Goal: Check status: Check status

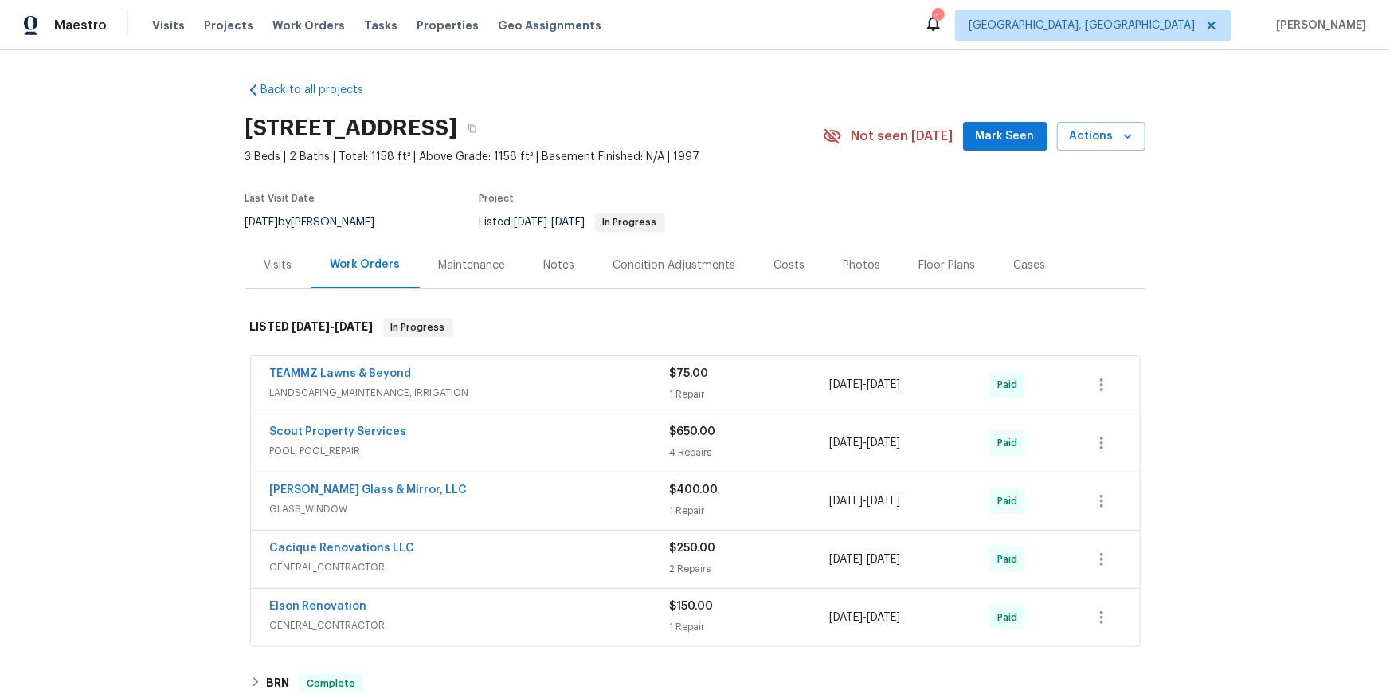
click at [286, 273] on div "Visits" at bounding box center [279, 265] width 28 height 16
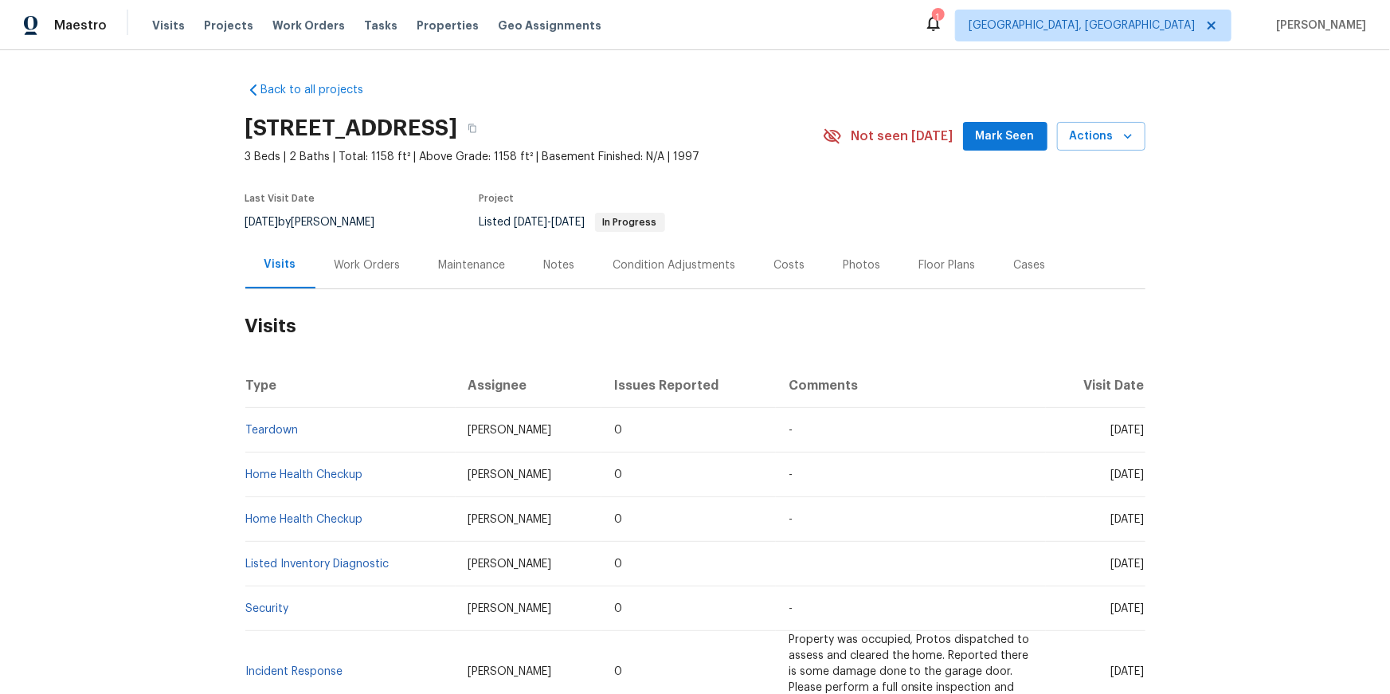
click at [276, 453] on td "Teardown" at bounding box center [350, 430] width 210 height 45
click at [275, 436] on link "Teardown" at bounding box center [272, 430] width 53 height 11
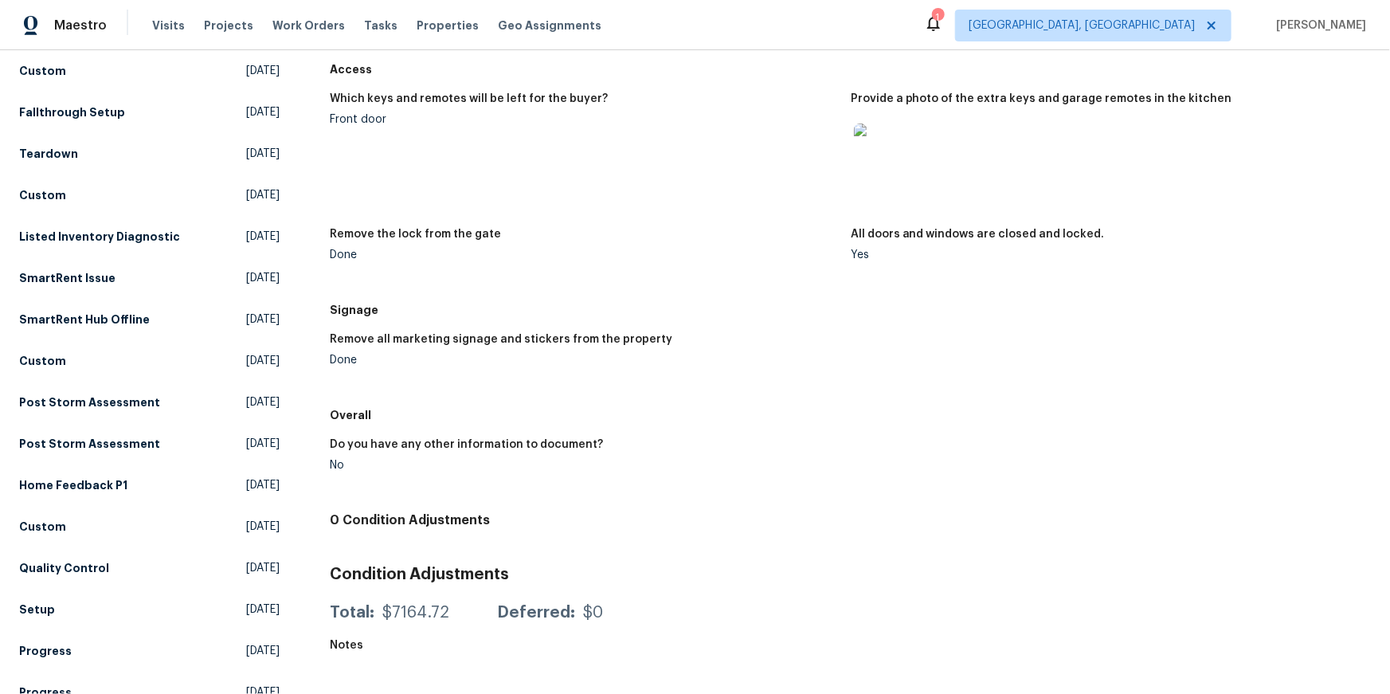
scroll to position [432, 0]
click at [876, 173] on img at bounding box center [879, 147] width 51 height 51
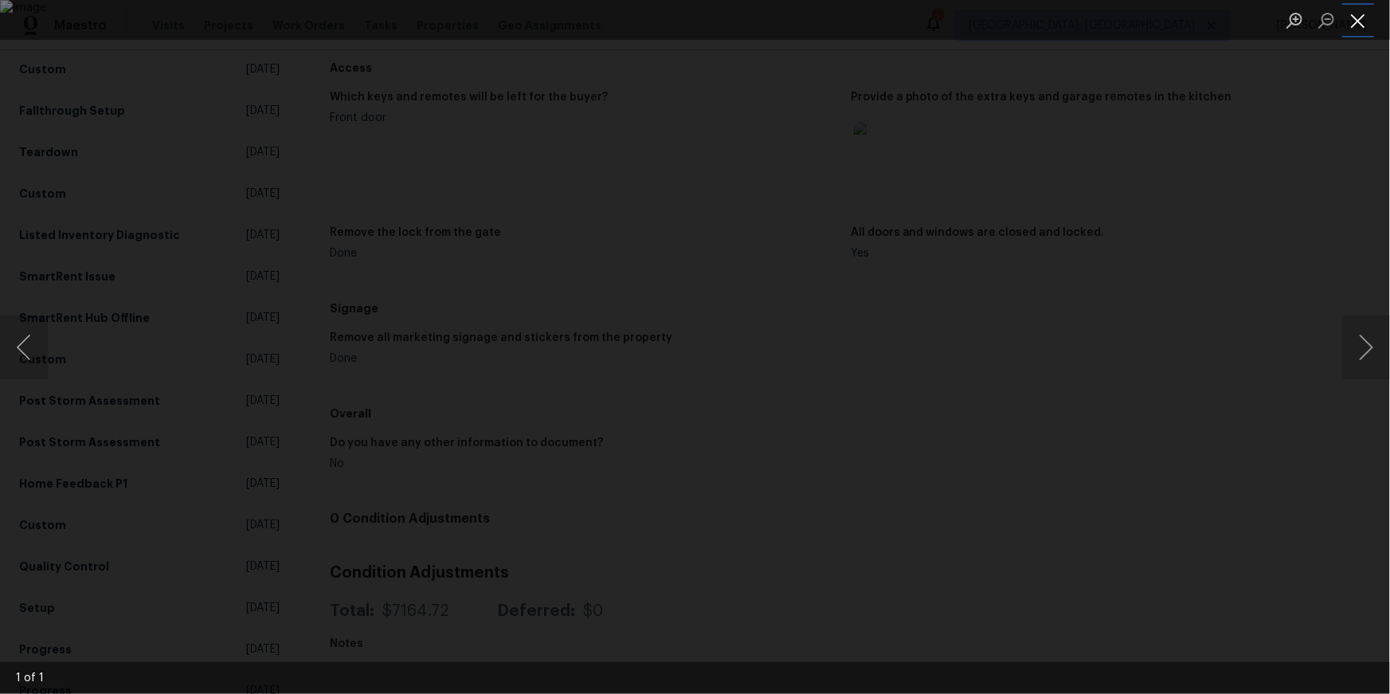
click at [1355, 18] on button "Close lightbox" at bounding box center [1358, 20] width 32 height 28
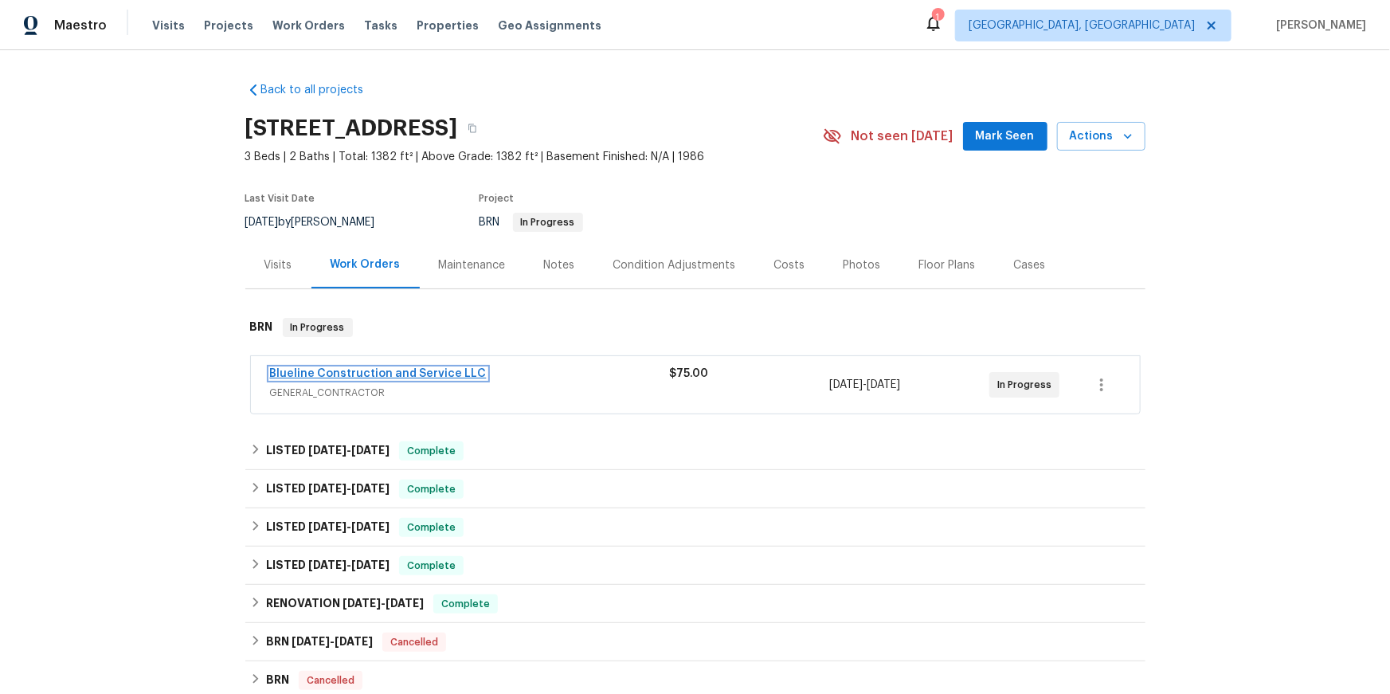
click at [441, 379] on link "Blueline Construction and Service LLC" at bounding box center [378, 373] width 217 height 11
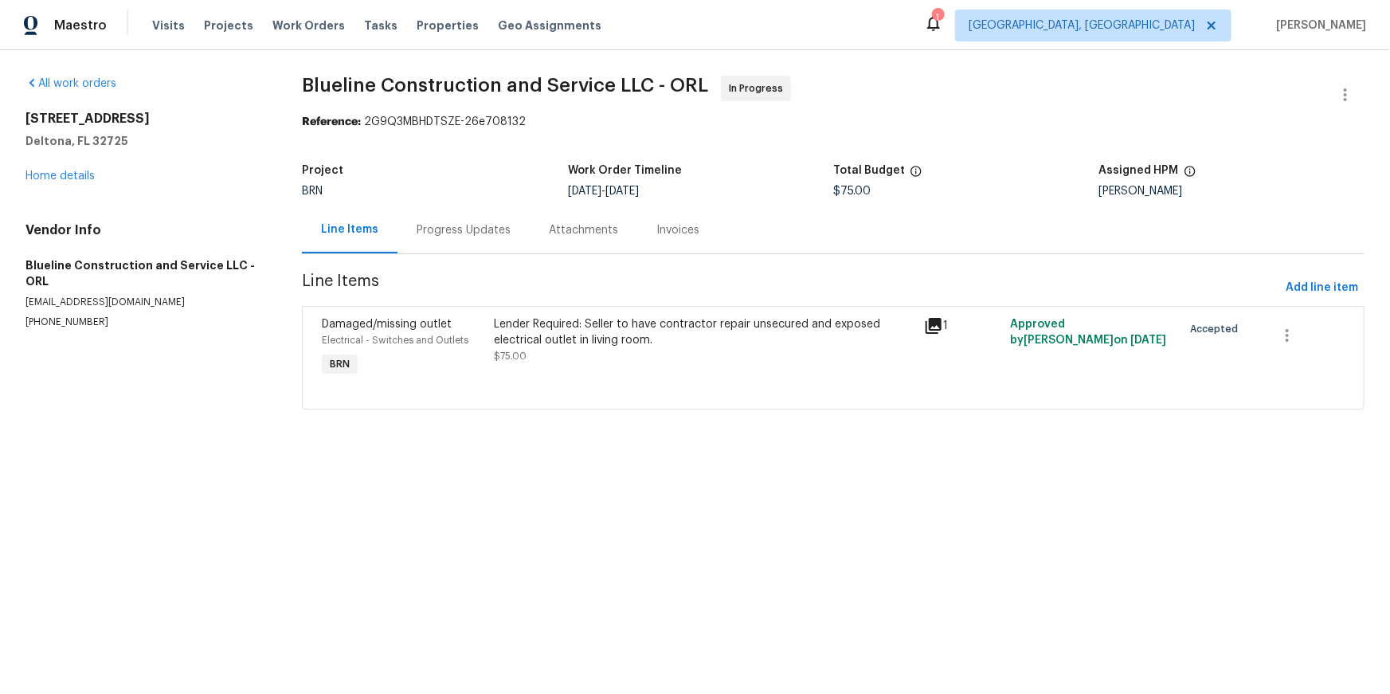
click at [450, 238] on div "Progress Updates" at bounding box center [464, 230] width 94 height 16
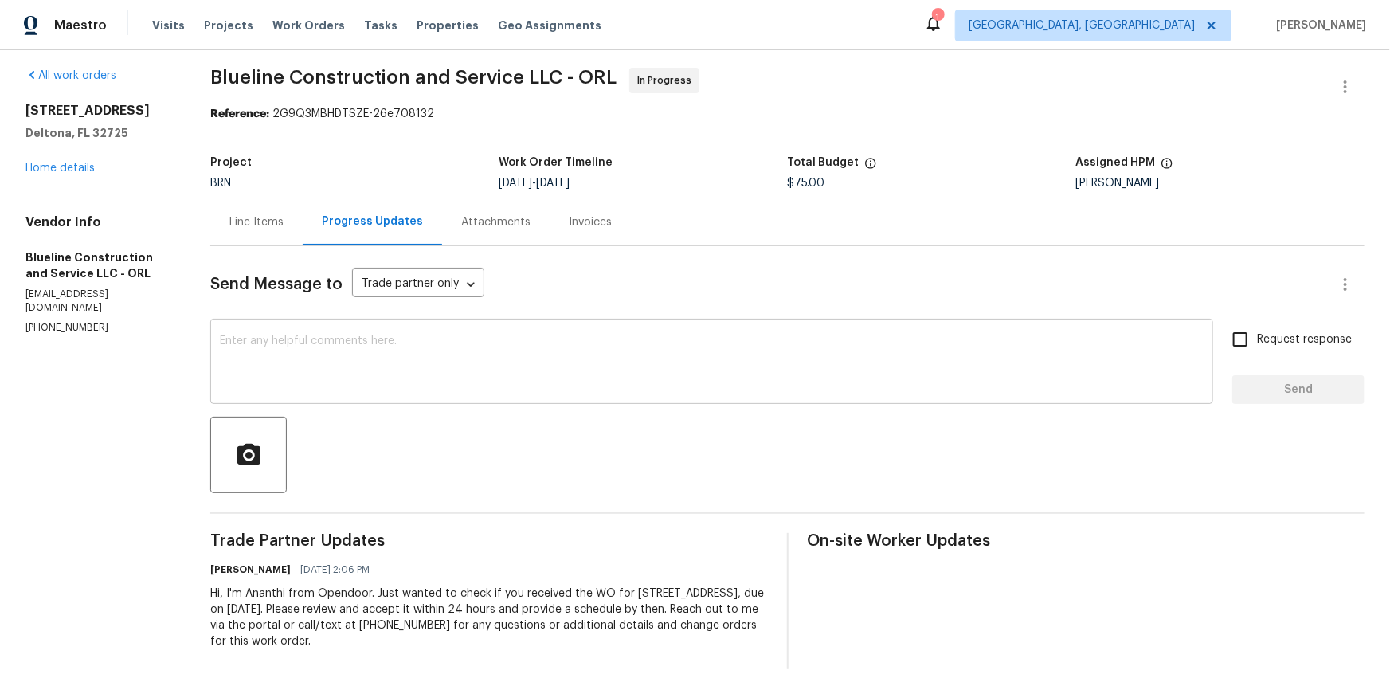
scroll to position [107, 0]
